Goal: Find specific page/section: Find specific page/section

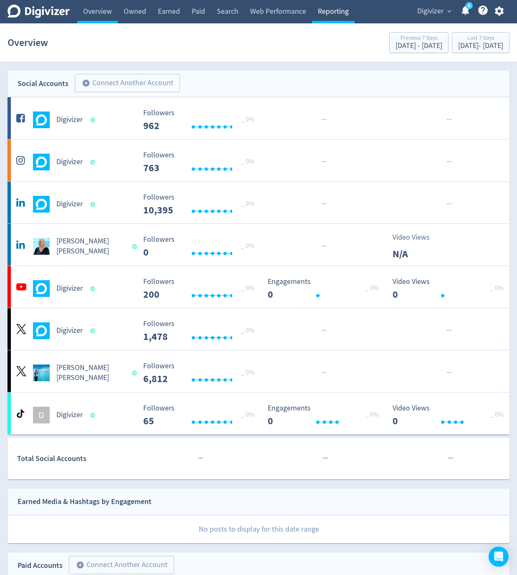
click at [335, 13] on link "Reporting" at bounding box center [333, 11] width 43 height 23
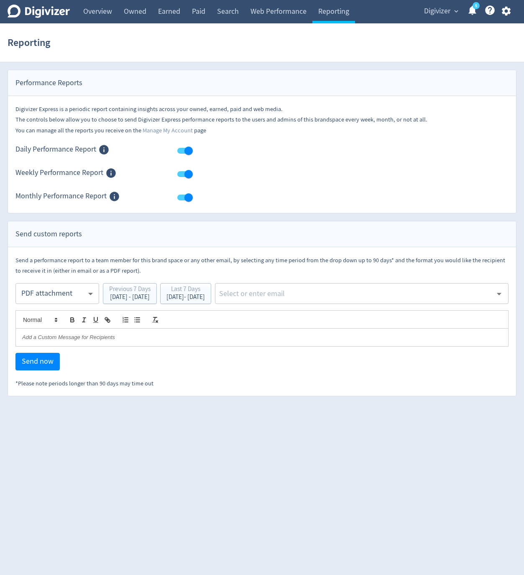
click at [351, 295] on input "text" at bounding box center [355, 293] width 274 height 13
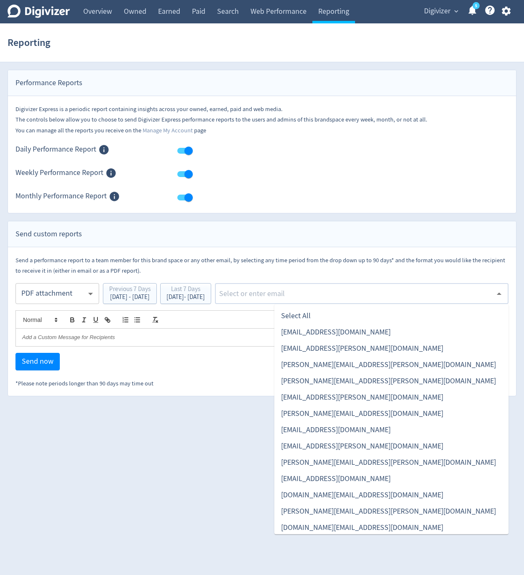
click at [379, 290] on input "text" at bounding box center [355, 293] width 274 height 13
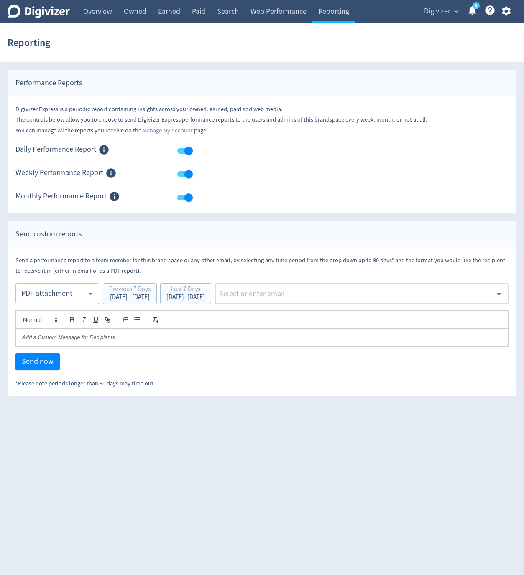
click at [277, 90] on div "Performance Reports" at bounding box center [262, 83] width 508 height 26
click at [99, 13] on link "Overview" at bounding box center [97, 11] width 41 height 23
